Goal: Task Accomplishment & Management: Complete application form

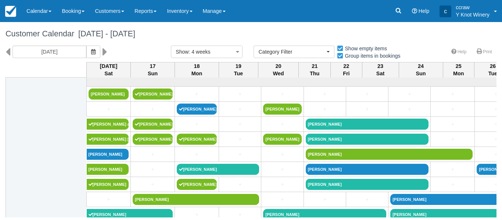
select select
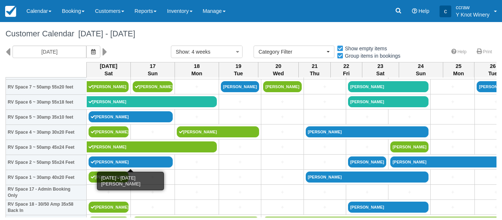
scroll to position [173, 0]
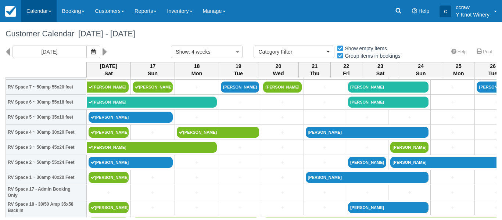
click at [32, 12] on link "Calendar" at bounding box center [38, 11] width 35 height 22
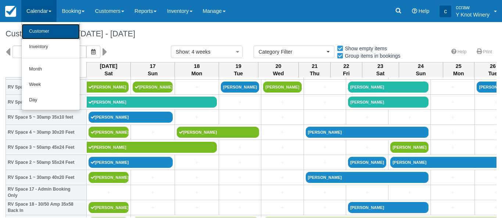
click at [36, 31] on link "Customer" at bounding box center [51, 31] width 58 height 15
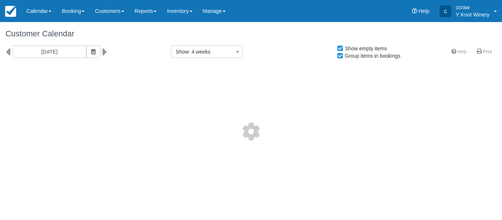
select select
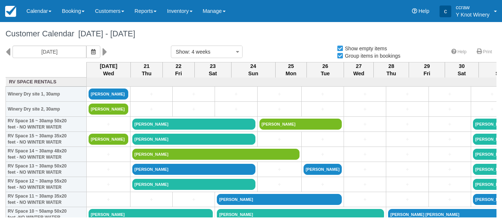
select select
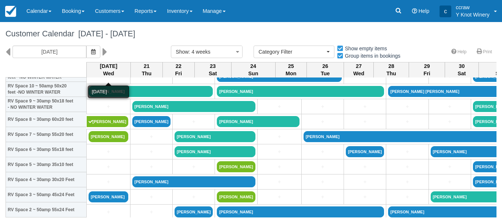
scroll to position [126, 0]
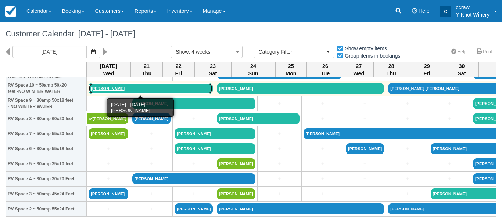
click at [102, 89] on link "Tom Piasecki" at bounding box center [151, 88] width 124 height 11
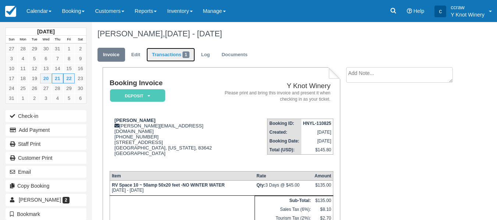
click at [162, 58] on link "Transactions 1" at bounding box center [170, 55] width 49 height 14
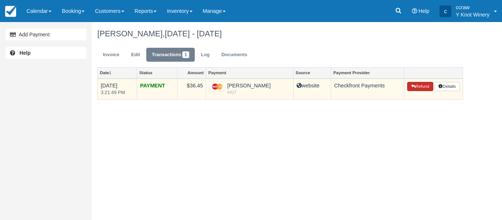
click at [420, 86] on button "Refund" at bounding box center [420, 87] width 26 height 10
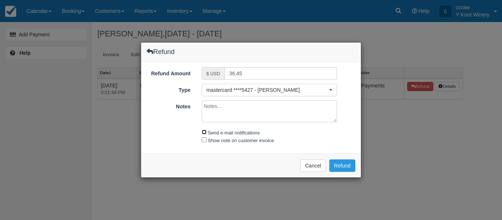
click at [206, 133] on input "Send e-mail notifications" at bounding box center [204, 132] width 5 height 5
checkbox input "true"
click at [343, 167] on button "Refund" at bounding box center [343, 166] width 26 height 13
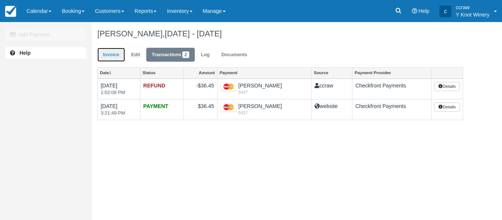
click at [110, 55] on link "Invoice" at bounding box center [111, 55] width 28 height 14
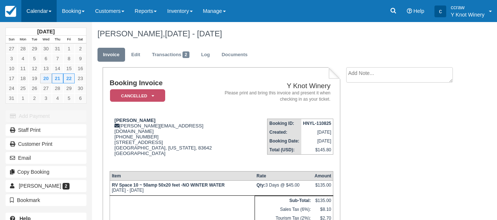
click at [55, 18] on link "Calendar" at bounding box center [38, 11] width 35 height 22
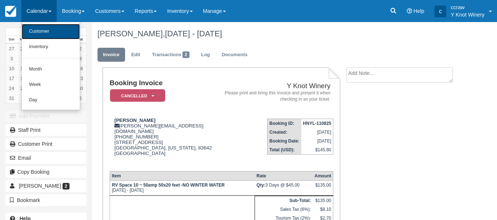
click at [37, 33] on link "Customer" at bounding box center [51, 31] width 58 height 15
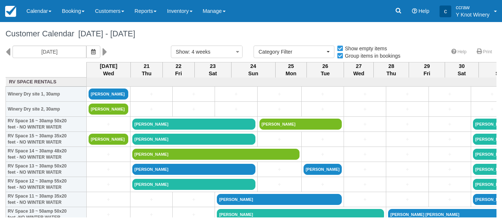
select select
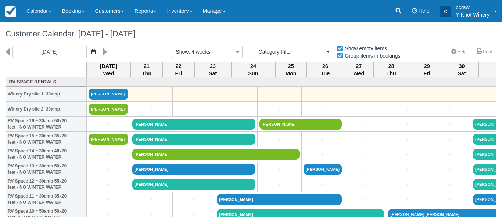
click at [181, 98] on td "+" at bounding box center [194, 94] width 42 height 15
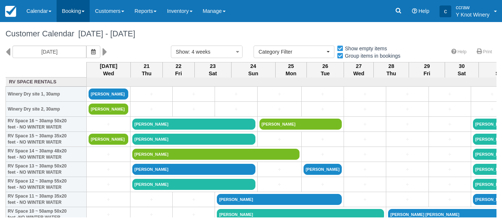
click at [78, 17] on link "Booking" at bounding box center [73, 11] width 33 height 22
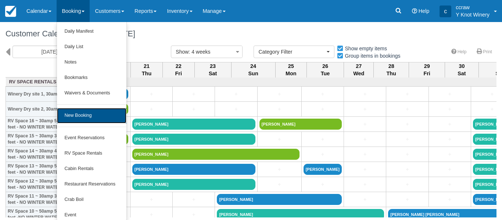
click at [85, 118] on link "New Booking" at bounding box center [91, 115] width 69 height 15
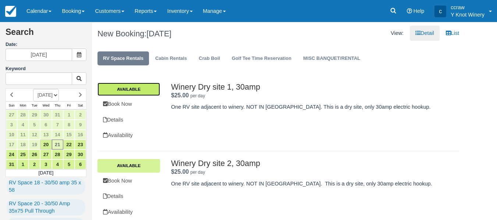
click at [122, 89] on link "Available" at bounding box center [128, 89] width 63 height 13
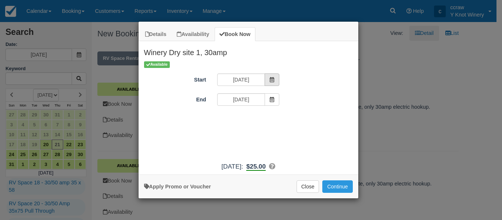
click at [269, 79] on span "Item Modal" at bounding box center [272, 80] width 15 height 13
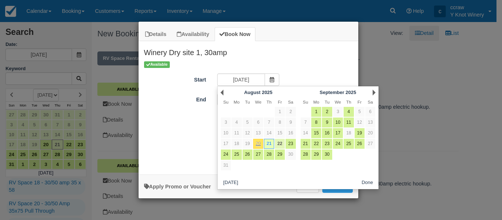
click at [279, 144] on link "22" at bounding box center [280, 144] width 10 height 10
type input "08/22/25"
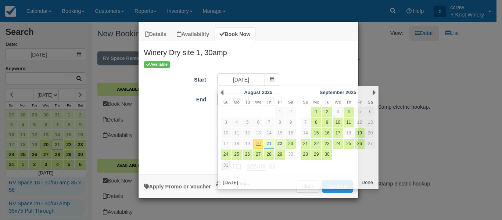
type input "08/22/25"
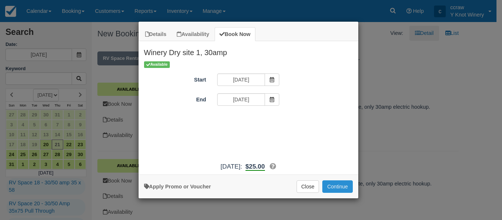
click at [339, 181] on button "Continue" at bounding box center [338, 187] width 30 height 13
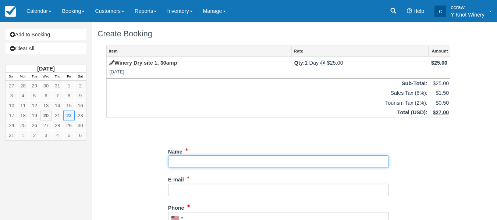
click at [283, 159] on input "Name" at bounding box center [278, 162] width 221 height 13
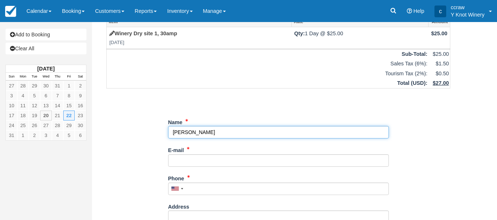
scroll to position [30, 0]
type input "Cheryle Daniels"
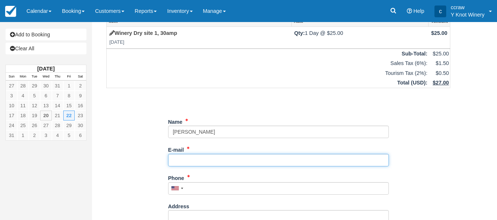
click at [253, 163] on input "E-mail" at bounding box center [278, 160] width 221 height 13
type input "cherdocc@gmail.com315-430-4119"
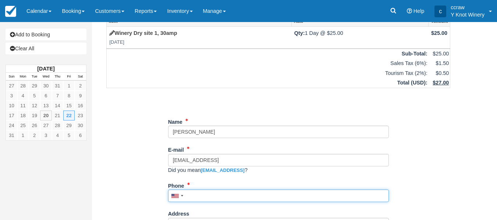
drag, startPoint x: 253, startPoint y: 163, endPoint x: 201, endPoint y: 190, distance: 58.9
click at [201, 190] on input "Phone" at bounding box center [278, 196] width 221 height 13
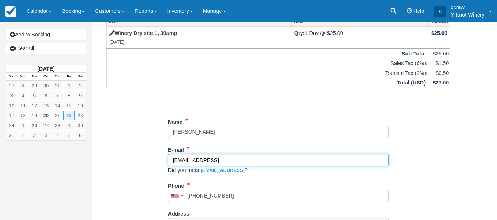
type input "[PHONE_NUMBER]"
click at [266, 162] on input "cherdocc@gmail.com315-430-4119" at bounding box center [278, 160] width 221 height 13
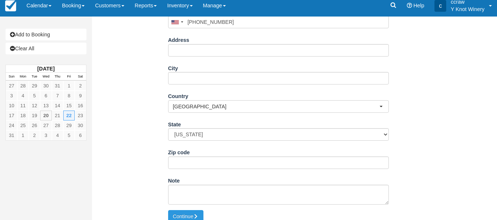
scroll to position [212, 0]
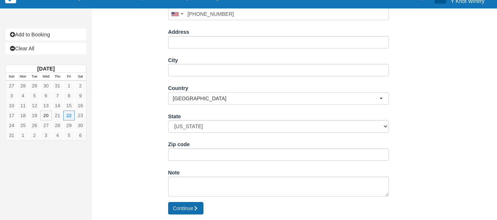
type input "[EMAIL_ADDRESS][DOMAIN_NAME]"
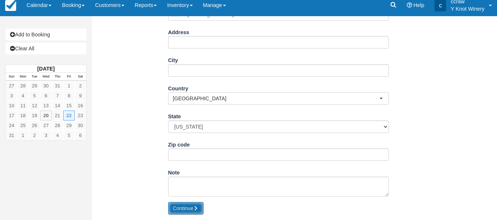
scroll to position [204, 0]
click at [183, 207] on button "Continue" at bounding box center [185, 208] width 35 height 13
type input "[PHONE_NUMBER]"
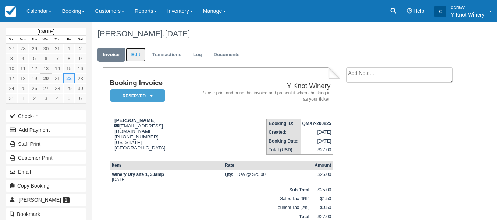
click at [136, 53] on link "Edit" at bounding box center [136, 55] width 20 height 14
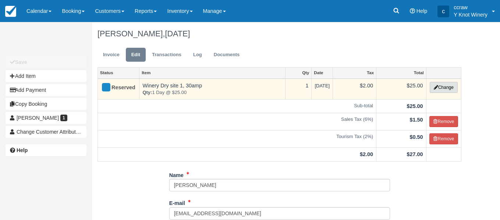
click at [442, 88] on button "Change" at bounding box center [444, 87] width 28 height 11
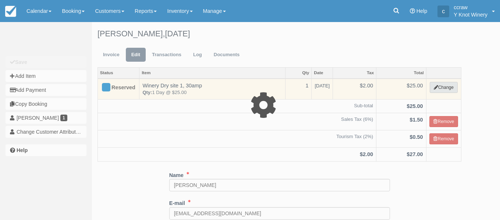
select select "3"
type input "25.00"
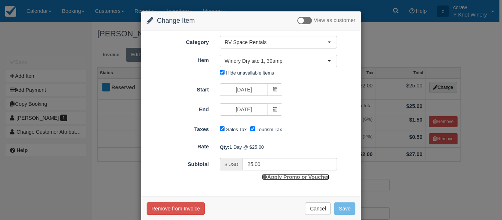
click at [271, 179] on link "Apply Promo or Voucher" at bounding box center [295, 177] width 67 height 6
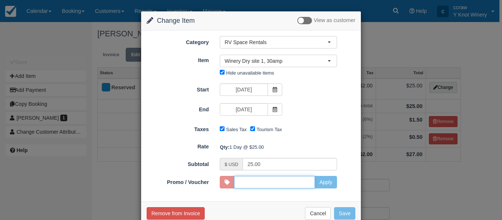
click at [310, 182] on input "Promo / Voucher" at bounding box center [274, 182] width 81 height 13
type input "HHOST"
click at [326, 184] on button "Apply" at bounding box center [326, 182] width 22 height 13
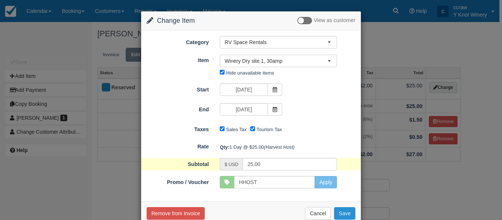
click at [342, 216] on button "Save" at bounding box center [344, 213] width 21 height 13
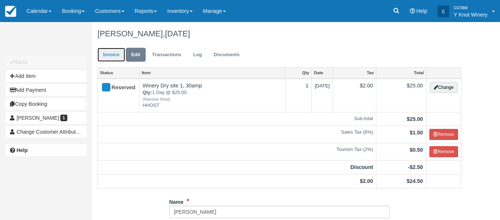
click at [107, 55] on link "Invoice" at bounding box center [111, 55] width 28 height 14
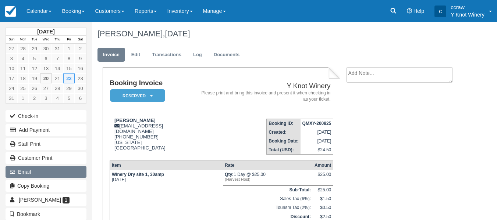
click at [35, 171] on button "Email" at bounding box center [46, 172] width 81 height 12
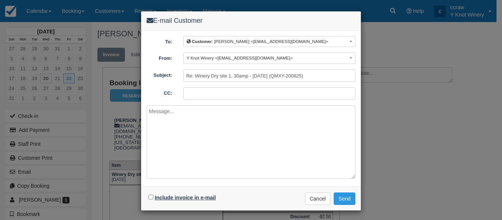
click at [164, 196] on label "Include invoice in e-mail" at bounding box center [185, 198] width 61 height 6
click at [153, 196] on input "Include invoice in e-mail" at bounding box center [151, 197] width 5 height 5
checkbox input "true"
click at [342, 198] on button "Send" at bounding box center [345, 199] width 22 height 13
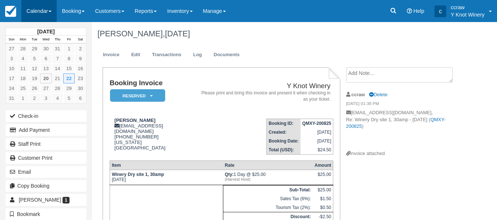
click at [44, 16] on link "Calendar" at bounding box center [38, 11] width 35 height 22
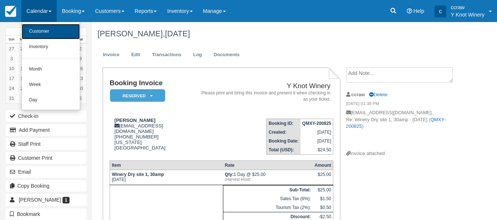
click at [44, 34] on link "Customer" at bounding box center [51, 31] width 58 height 15
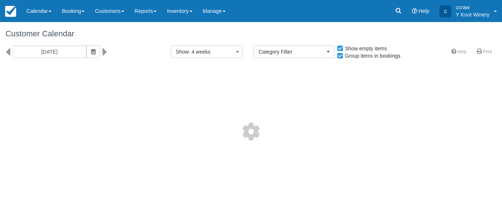
select select
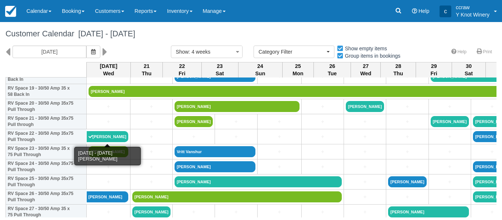
scroll to position [304, 0]
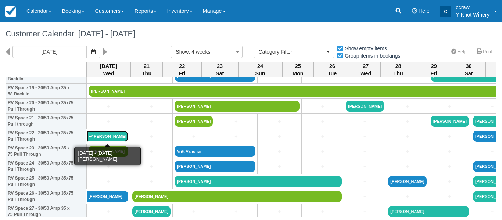
click at [105, 140] on link "[PERSON_NAME]" at bounding box center [108, 136] width 42 height 11
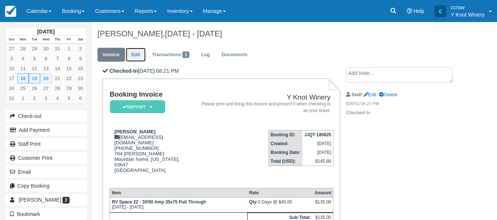
click at [135, 55] on link "Edit" at bounding box center [136, 55] width 20 height 14
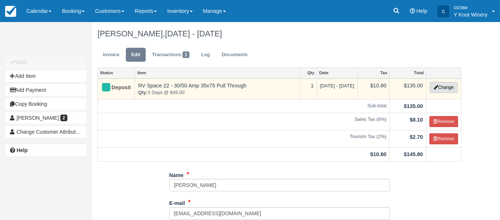
click at [437, 88] on icon "button" at bounding box center [436, 87] width 4 height 4
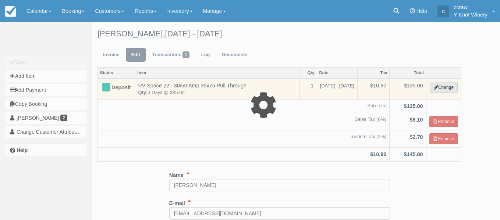
select select "3"
type input "135.00"
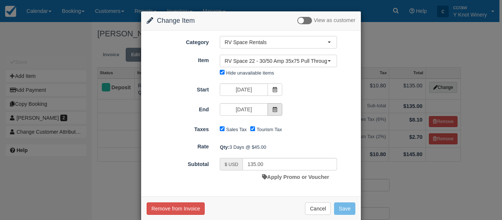
click at [273, 106] on span at bounding box center [275, 109] width 15 height 13
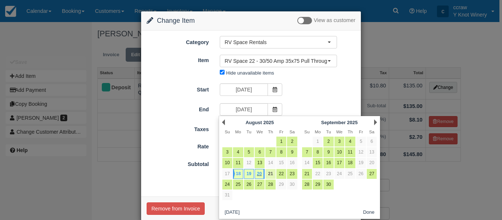
click at [271, 173] on link "21" at bounding box center [271, 174] width 10 height 10
type input "08/21/25"
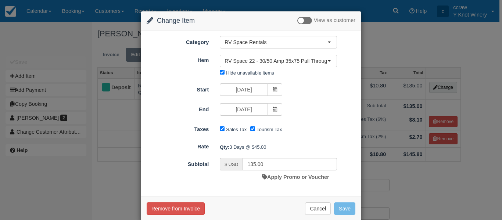
type input "180.00"
click at [342, 208] on button "Save" at bounding box center [344, 209] width 21 height 13
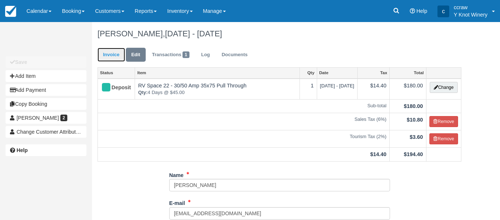
click at [106, 53] on link "Invoice" at bounding box center [111, 55] width 28 height 14
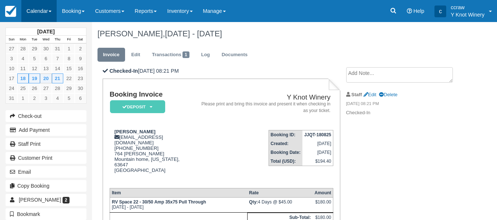
click at [51, 10] on link "Calendar" at bounding box center [38, 11] width 35 height 22
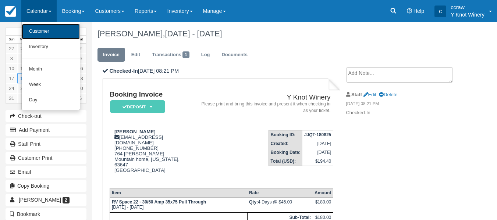
click at [42, 29] on link "Customer" at bounding box center [51, 31] width 58 height 15
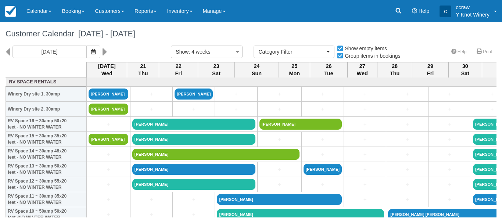
select select
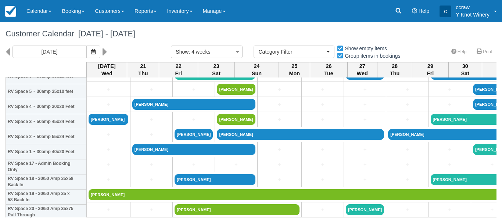
scroll to position [202, 0]
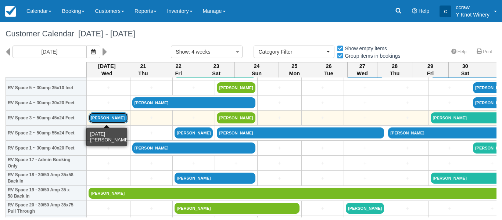
click at [98, 117] on link "[PERSON_NAME]" at bounding box center [109, 118] width 40 height 11
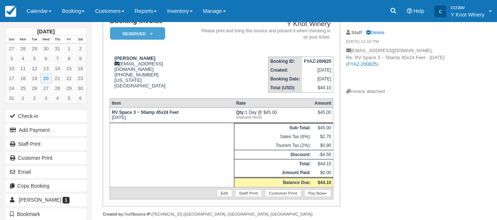
scroll to position [69, 0]
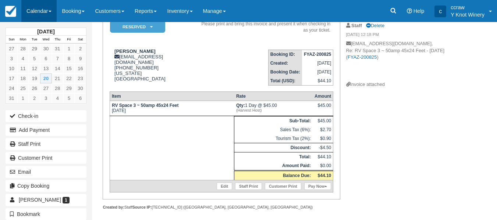
click at [47, 15] on link "Calendar" at bounding box center [38, 11] width 35 height 22
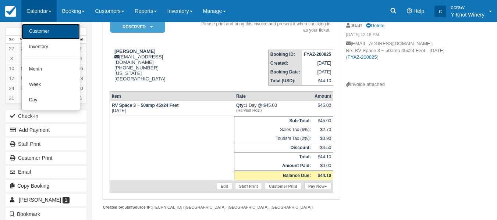
click at [43, 33] on link "Customer" at bounding box center [51, 31] width 58 height 15
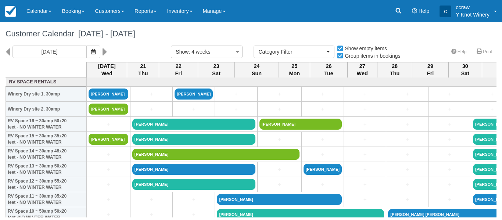
select select
click at [93, 52] on icon "button" at bounding box center [93, 51] width 4 height 5
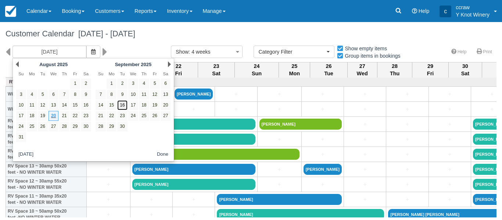
click at [122, 103] on link "16" at bounding box center [122, 105] width 10 height 10
type input "09/16/25"
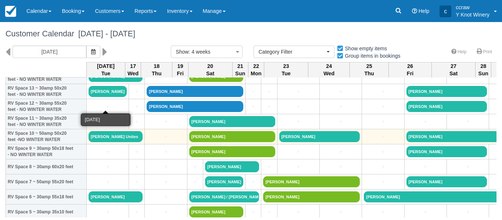
scroll to position [78, 0]
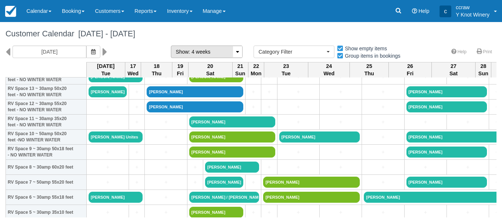
click at [239, 53] on icon "button" at bounding box center [237, 51] width 9 height 11
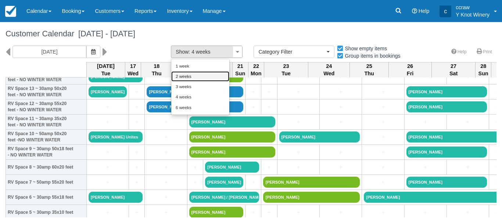
click at [188, 78] on link "2 weeks" at bounding box center [200, 76] width 58 height 10
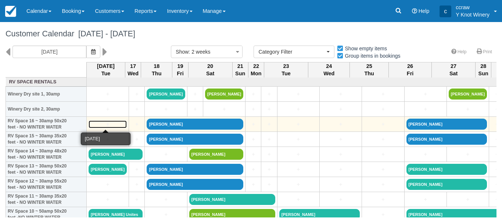
click at [99, 125] on link "+" at bounding box center [108, 125] width 38 height 8
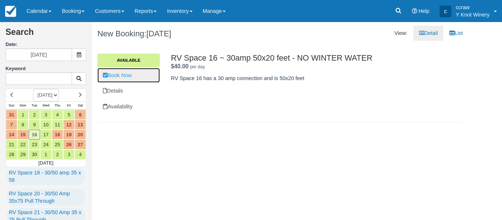
click at [126, 78] on link "Book Now" at bounding box center [128, 75] width 63 height 15
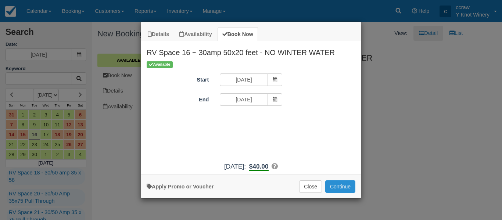
click at [344, 190] on button "Continue" at bounding box center [340, 187] width 30 height 13
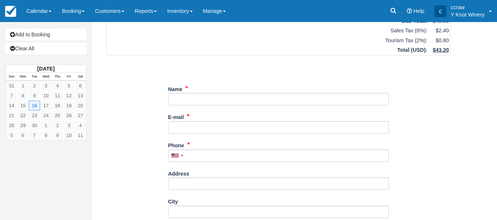
scroll to position [60, 0]
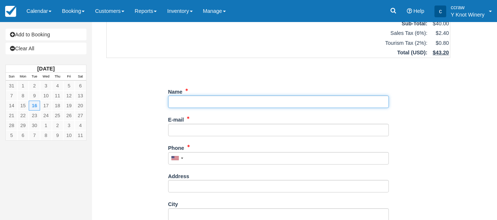
click at [249, 101] on input "Name" at bounding box center [278, 102] width 221 height 13
type input "[PERSON_NAME]"
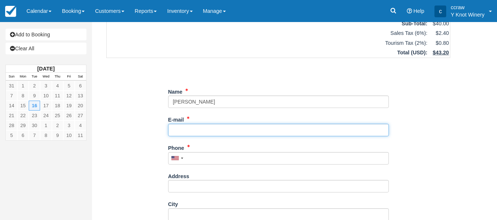
click at [196, 129] on input "E-mail" at bounding box center [278, 130] width 221 height 13
type input "[EMAIL_ADDRESS][DOMAIN_NAME]"
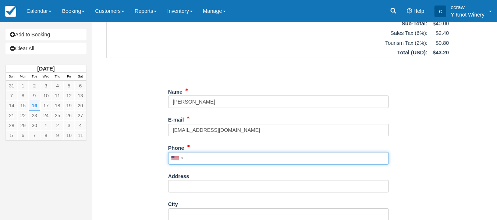
click at [214, 158] on input "Phone" at bounding box center [278, 158] width 221 height 13
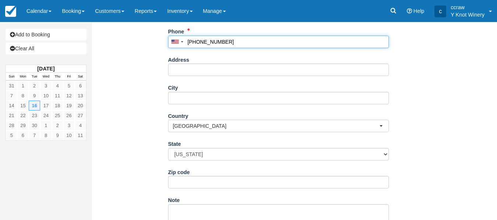
scroll to position [204, 0]
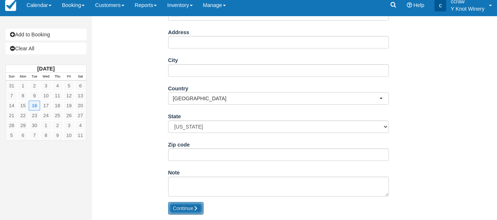
click at [175, 211] on button "Continue" at bounding box center [185, 208] width 35 height 13
type input "+194086747530"
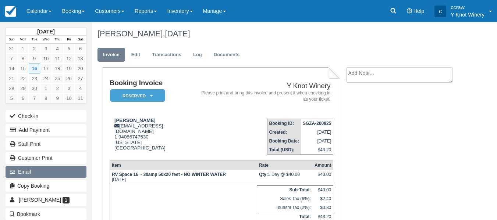
click at [46, 171] on button "Email" at bounding box center [46, 172] width 81 height 12
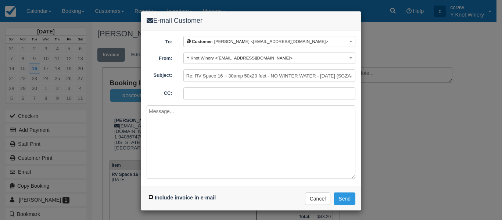
click at [149, 199] on input "Include invoice in e-mail" at bounding box center [151, 197] width 5 height 5
checkbox input "true"
click at [342, 197] on button "Send" at bounding box center [345, 199] width 22 height 13
